Goal: Check status

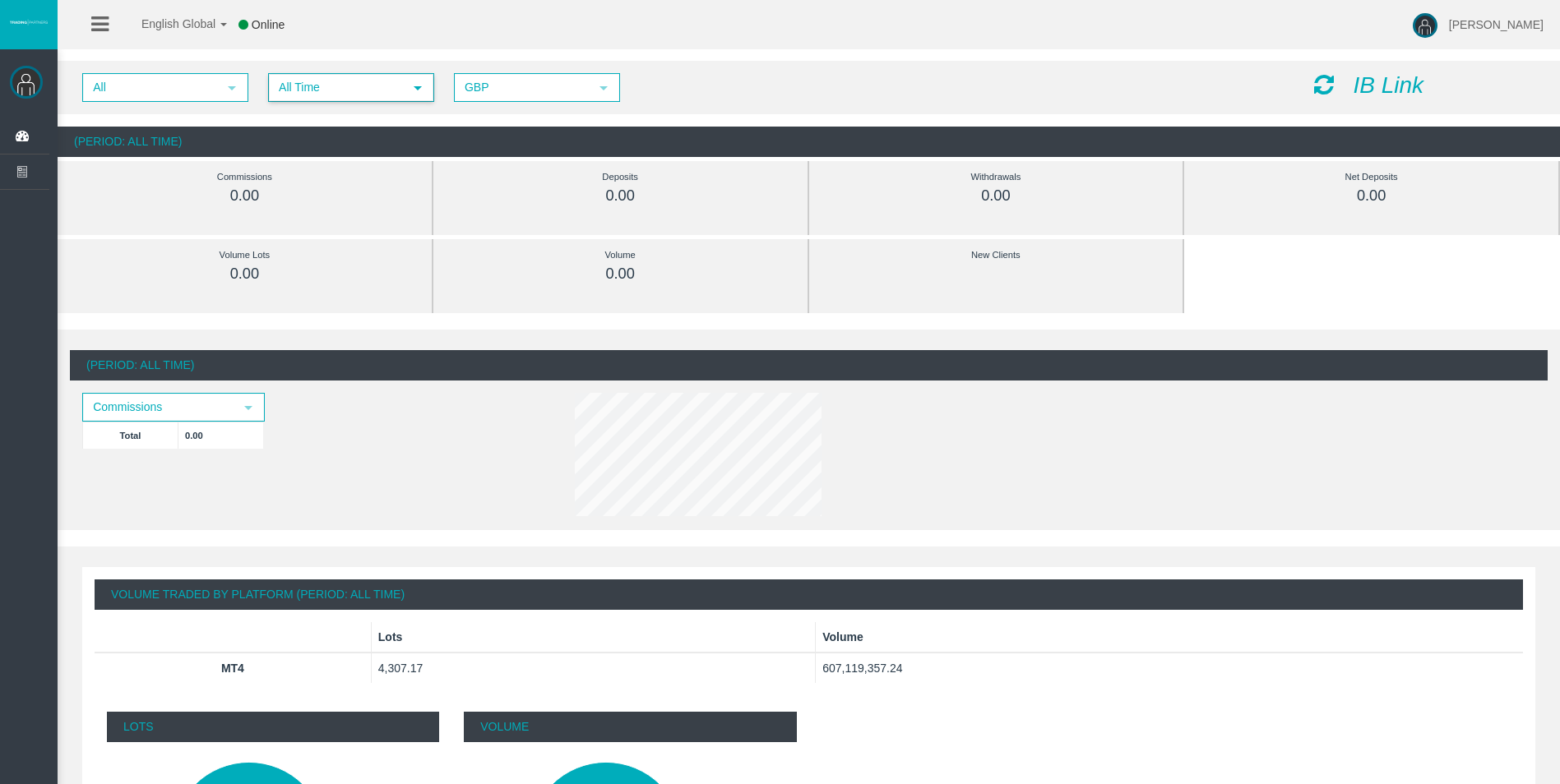
click at [330, 100] on span "All Time select" at bounding box center [351, 87] width 165 height 27
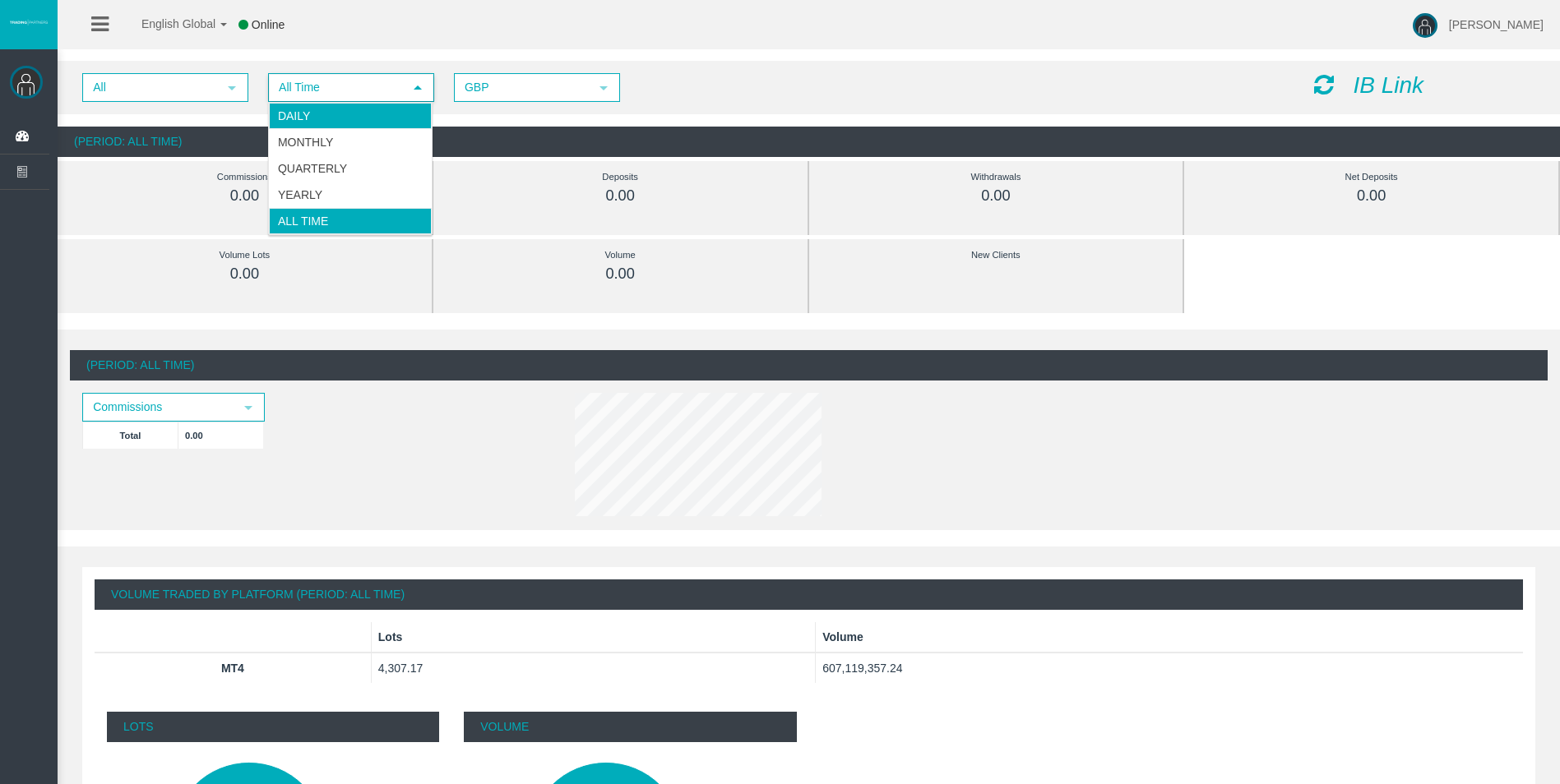
click at [334, 122] on li "Daily" at bounding box center [350, 116] width 163 height 26
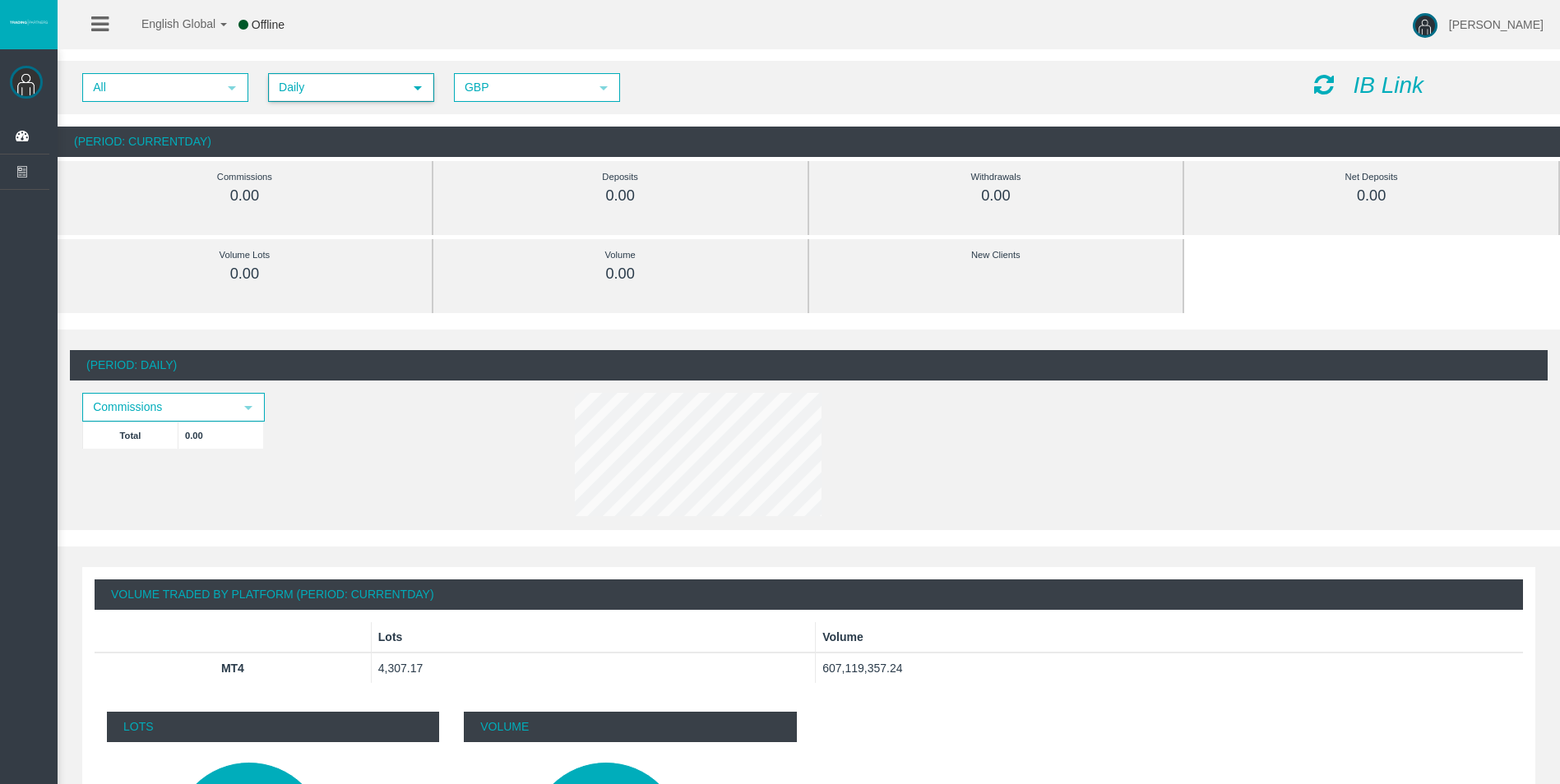
click at [1324, 80] on icon at bounding box center [1323, 84] width 20 height 23
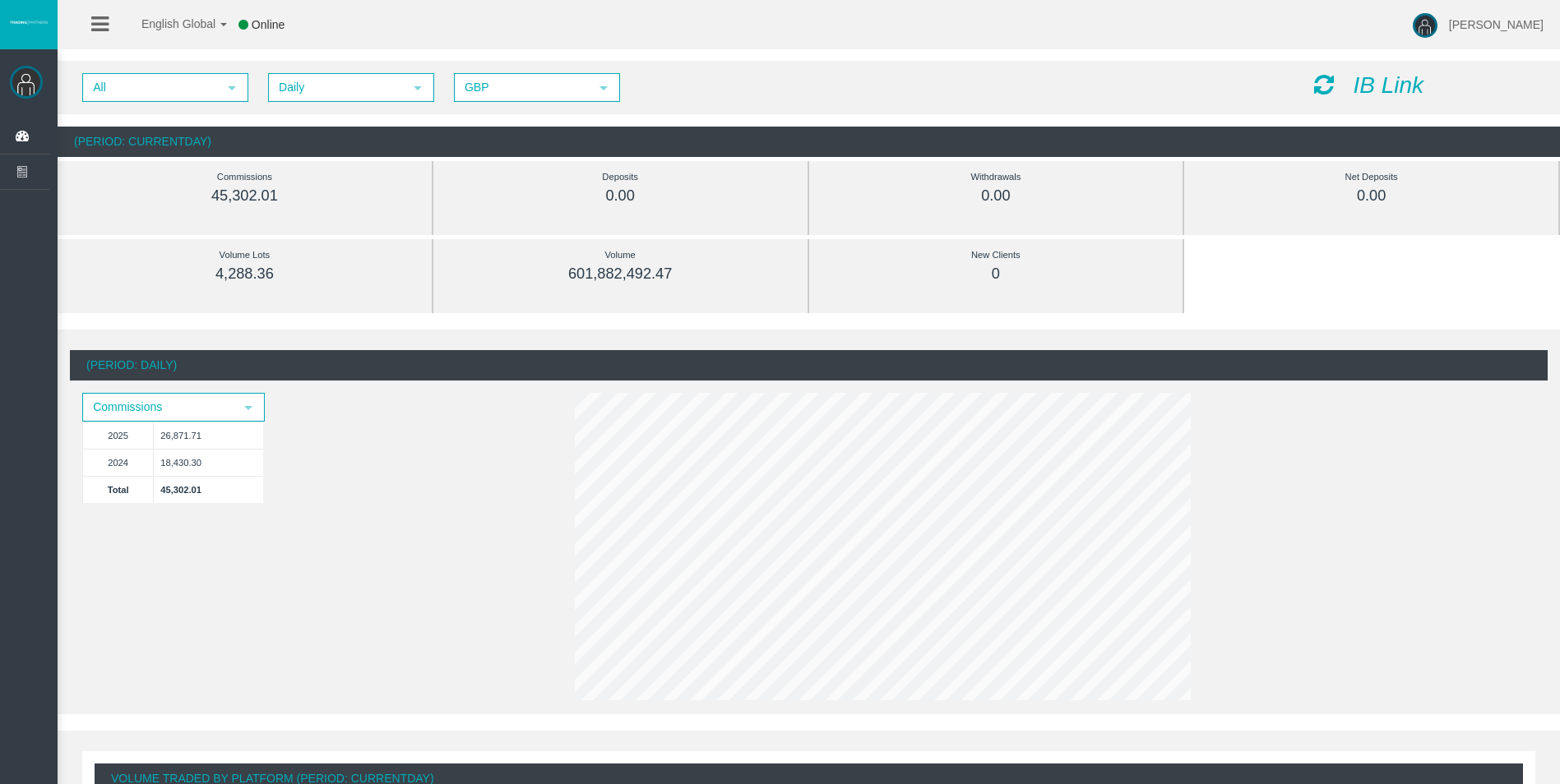
click at [1332, 79] on icon at bounding box center [1323, 84] width 20 height 23
